Goal: Task Accomplishment & Management: Use online tool/utility

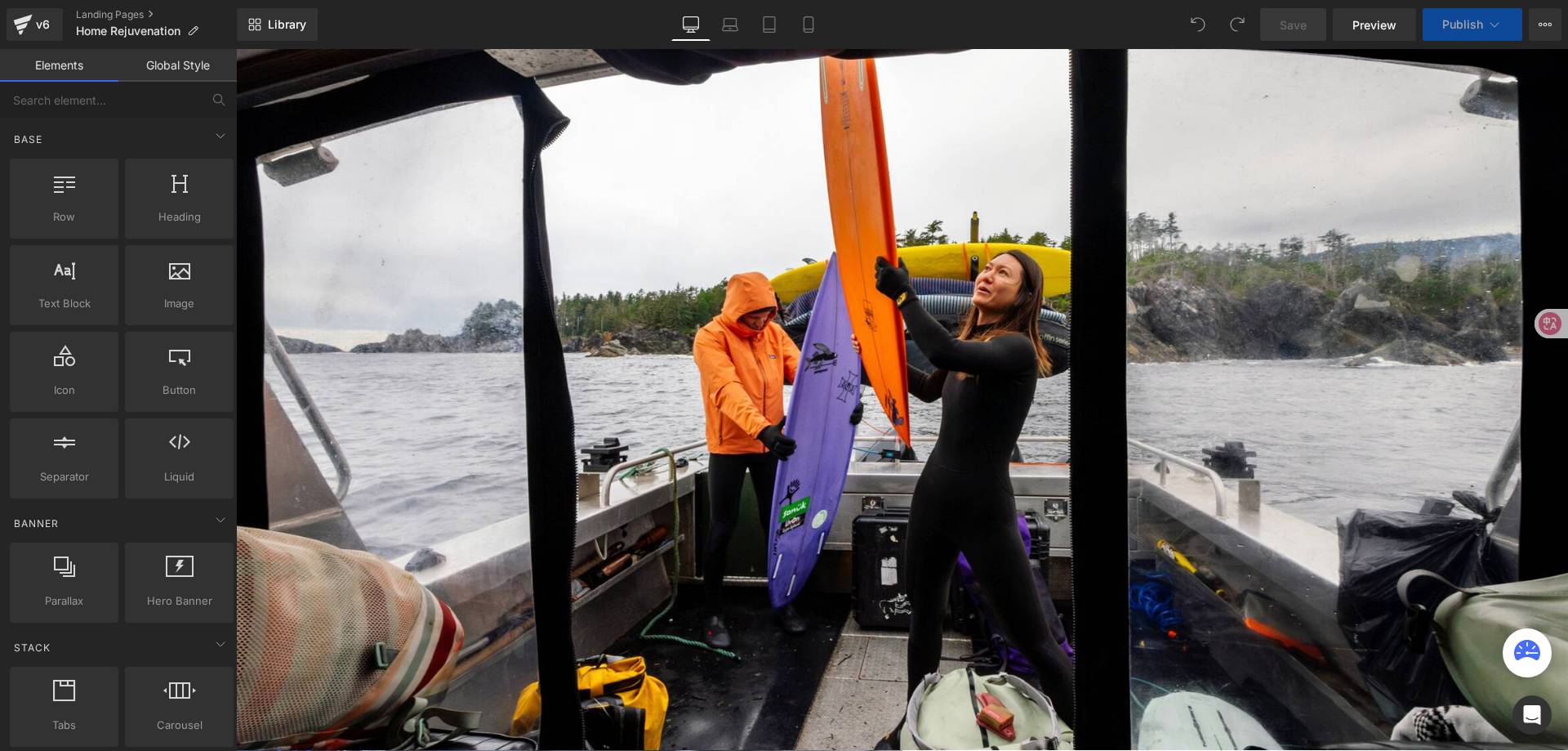
scroll to position [163, 0]
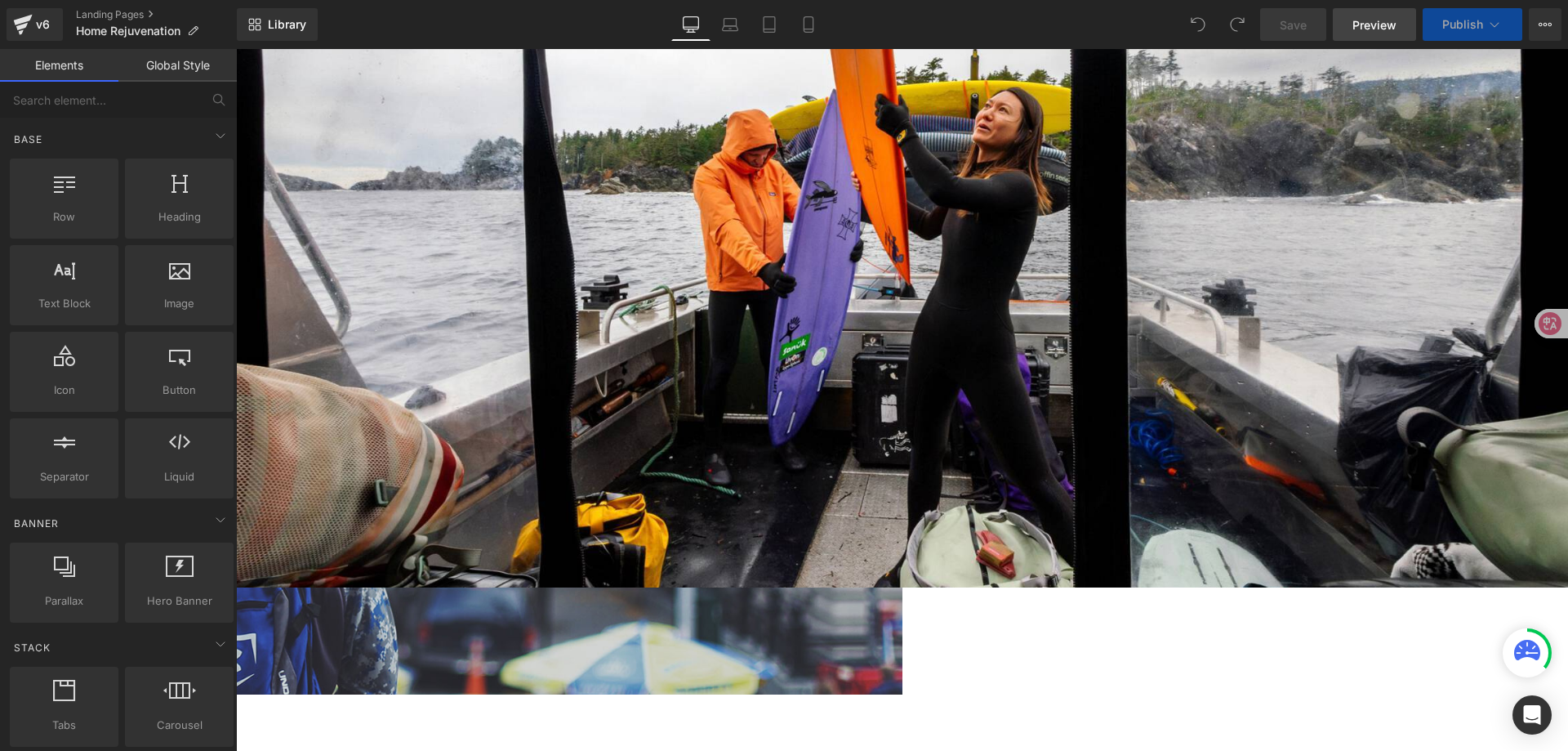
click at [1370, 35] on link "Preview" at bounding box center [1374, 24] width 84 height 32
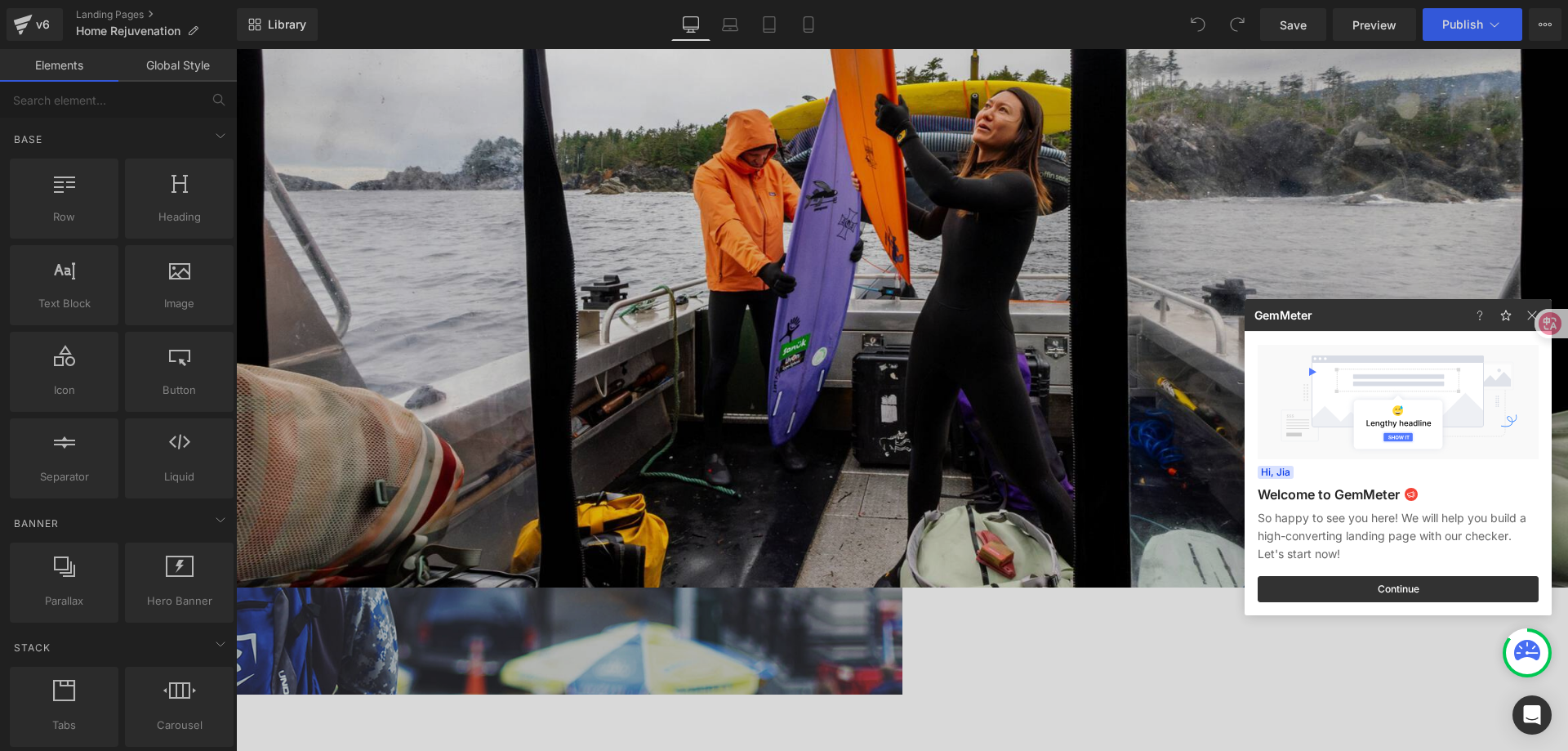
click at [1076, 135] on div at bounding box center [784, 375] width 1568 height 751
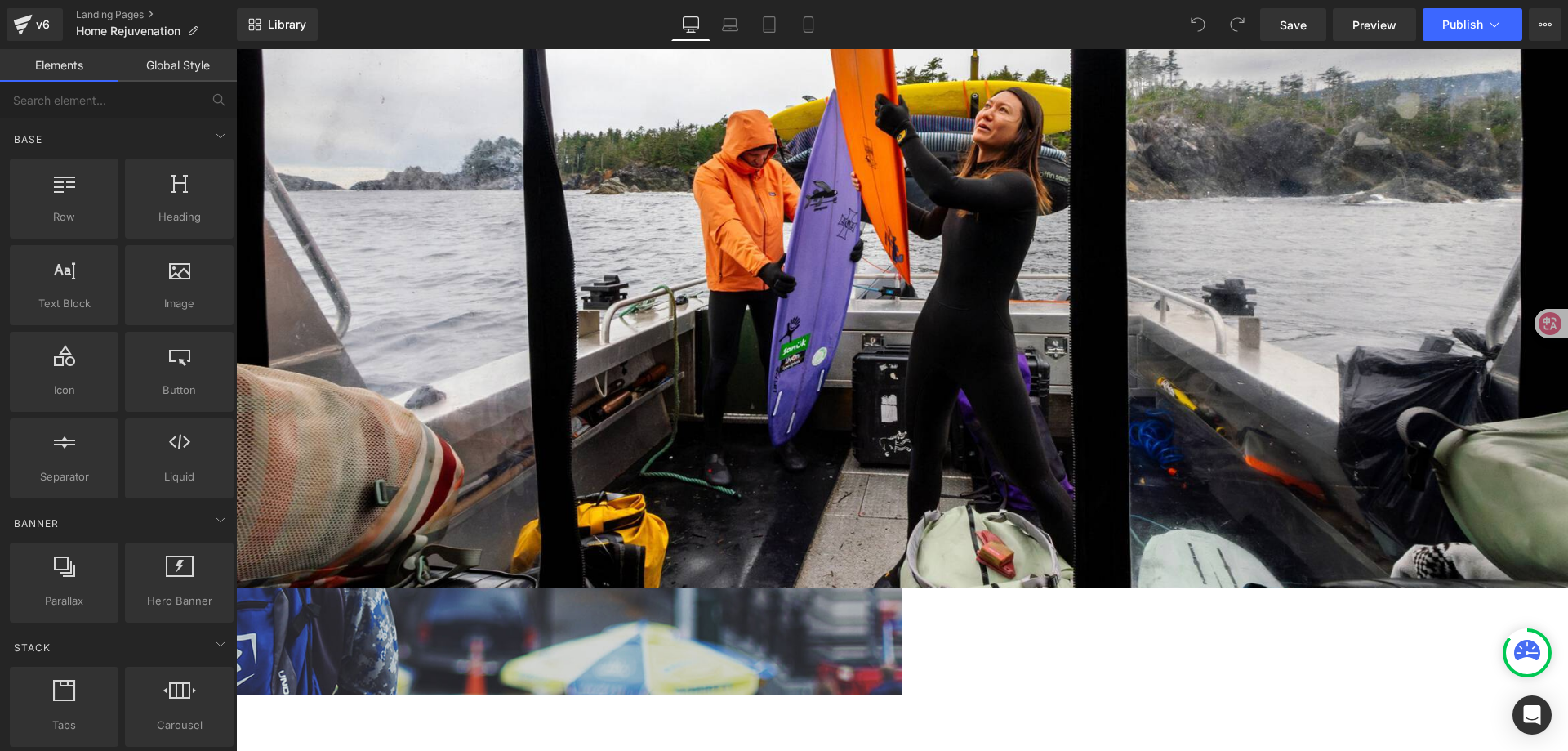
click at [1276, 20] on link "Save" at bounding box center [1292, 24] width 66 height 32
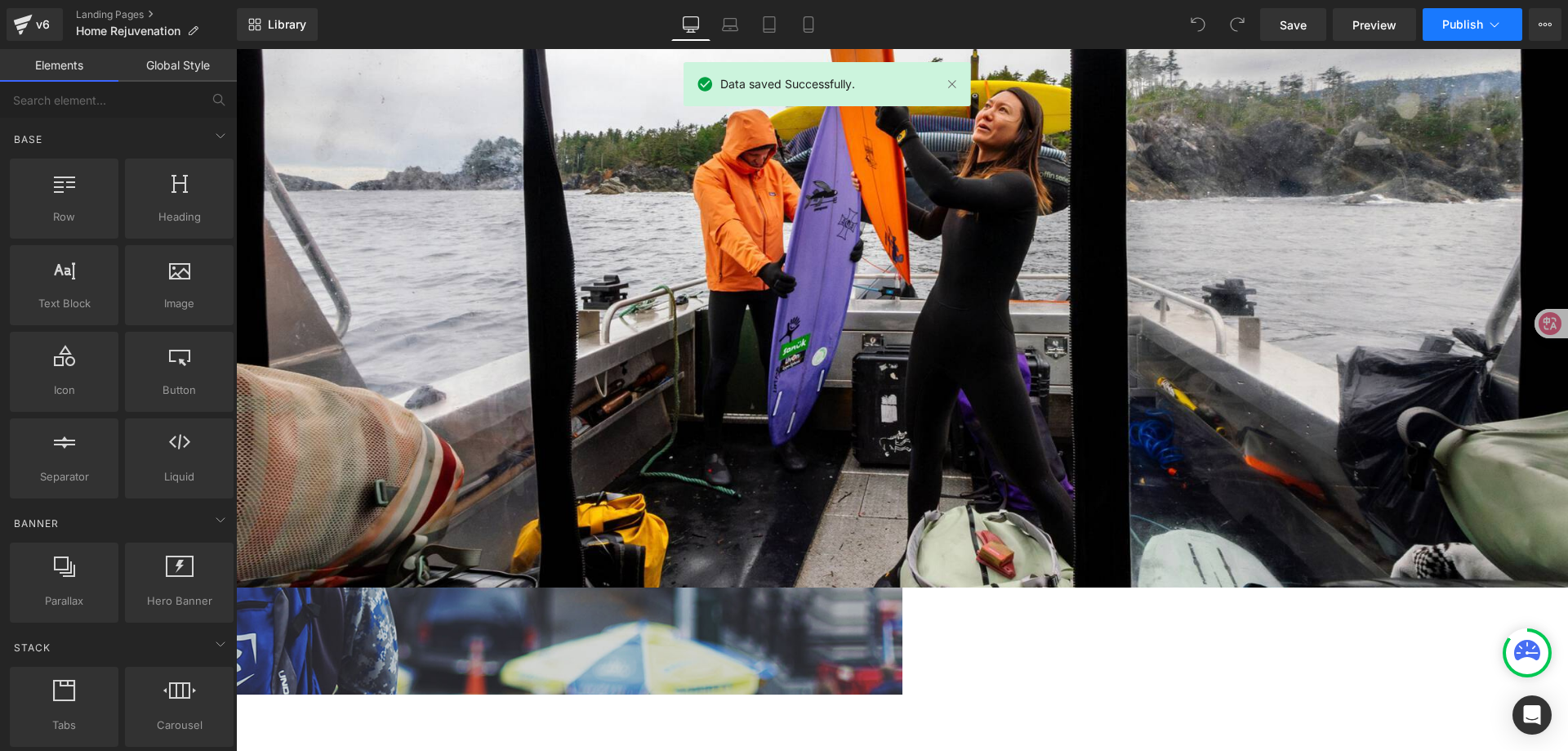
click at [1462, 23] on span "Publish" at bounding box center [1462, 24] width 40 height 13
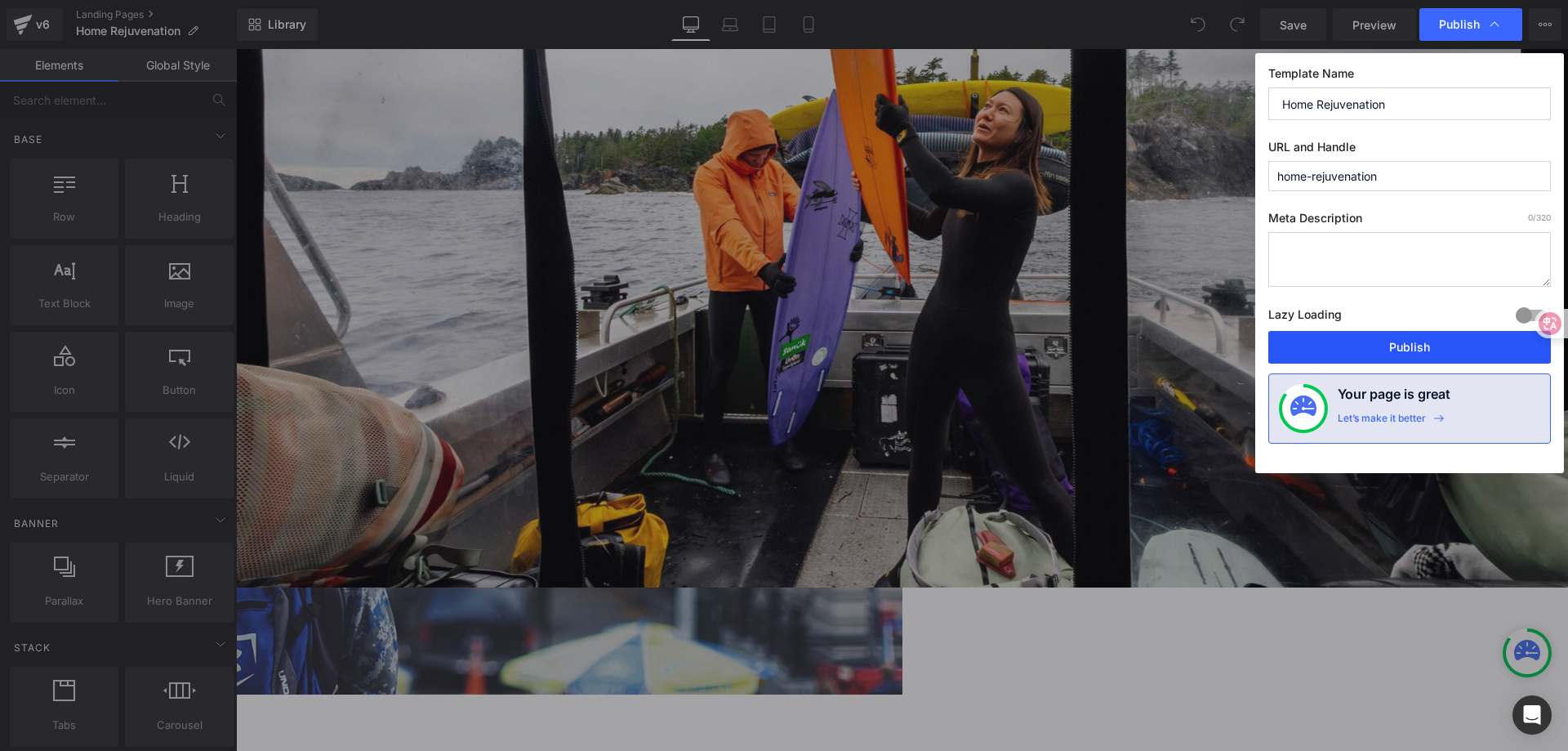
click at [1427, 344] on button "Publish" at bounding box center [1410, 346] width 282 height 32
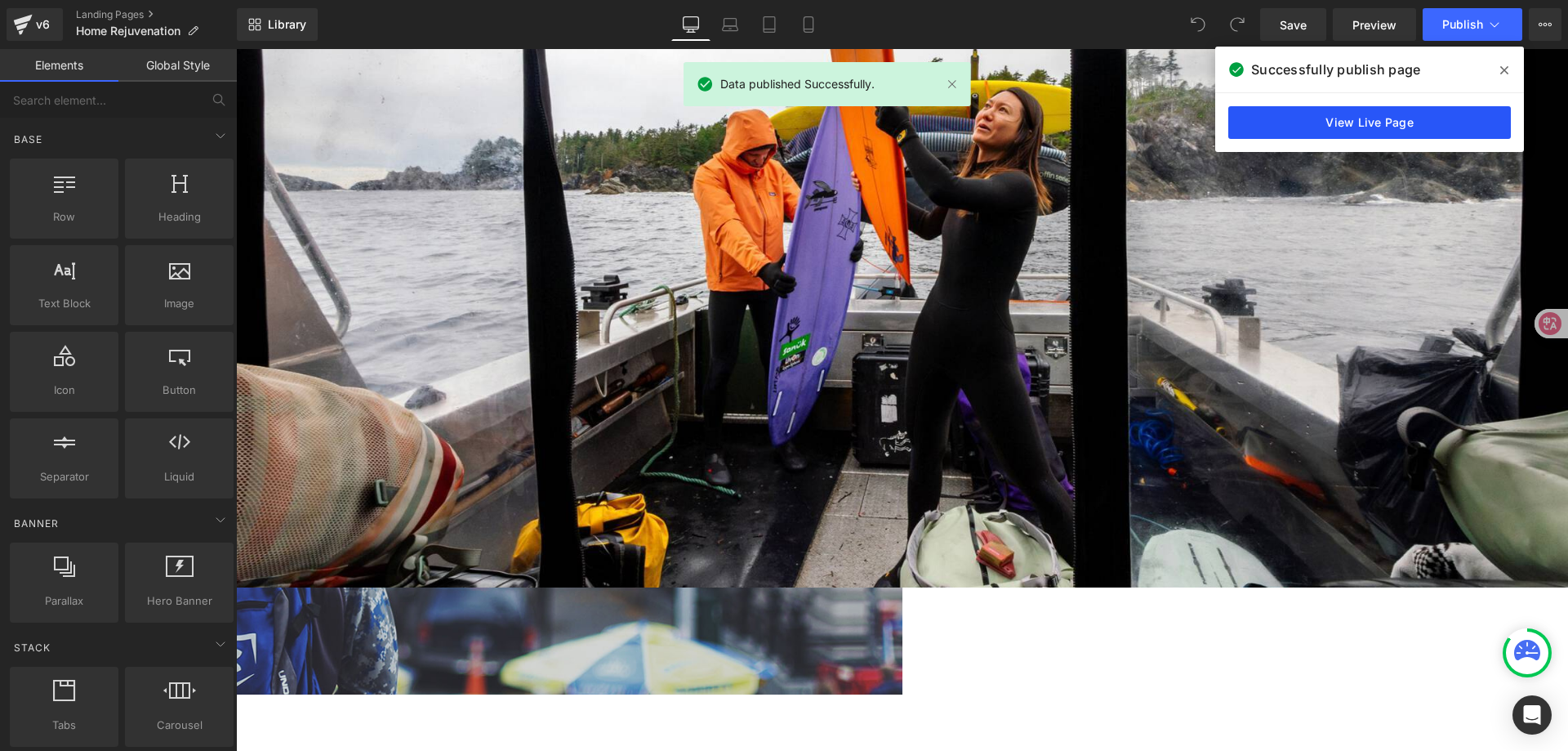
click at [1318, 132] on link "View Live Page" at bounding box center [1369, 122] width 282 height 32
